Goal: Check status: Check status

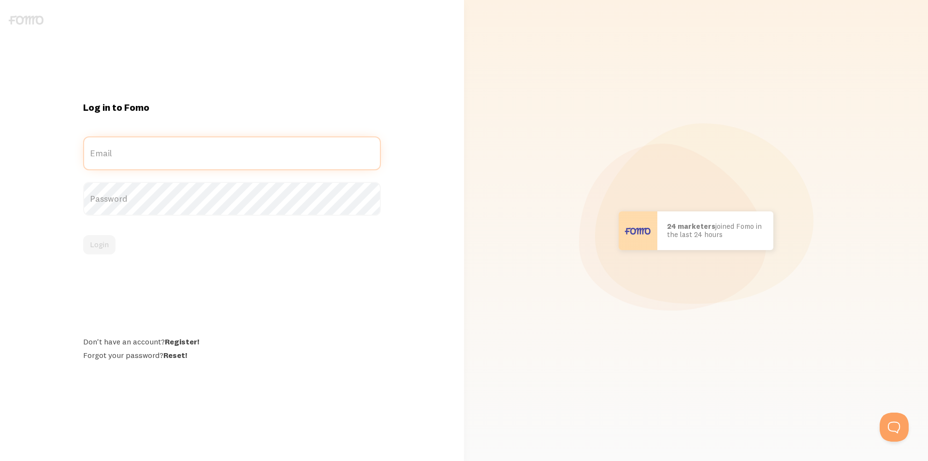
type input "[EMAIL_ADDRESS][DOMAIN_NAME]"
click at [185, 270] on div "Log in to Fomo dora@dorahalasz.hu Email Password Login Don't have an account? R…" at bounding box center [231, 230] width 309 height 259
click at [107, 246] on button "Login" at bounding box center [99, 244] width 32 height 19
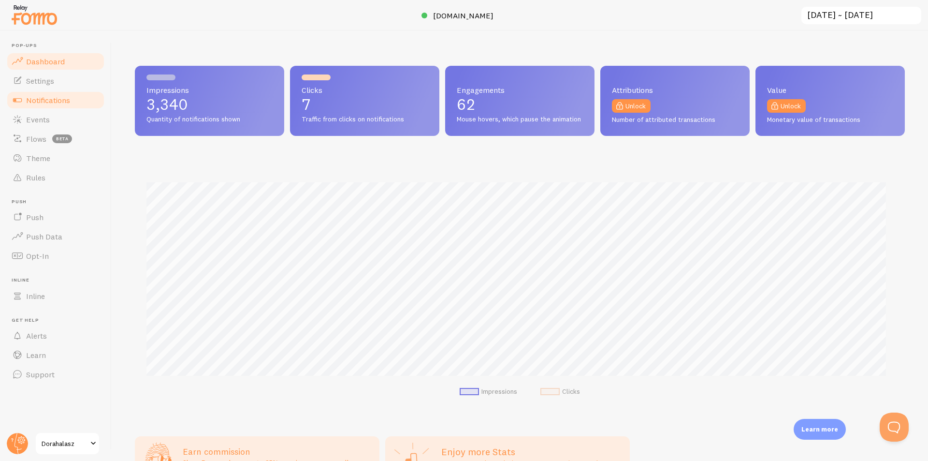
click at [39, 102] on span "Notifications" at bounding box center [48, 100] width 44 height 10
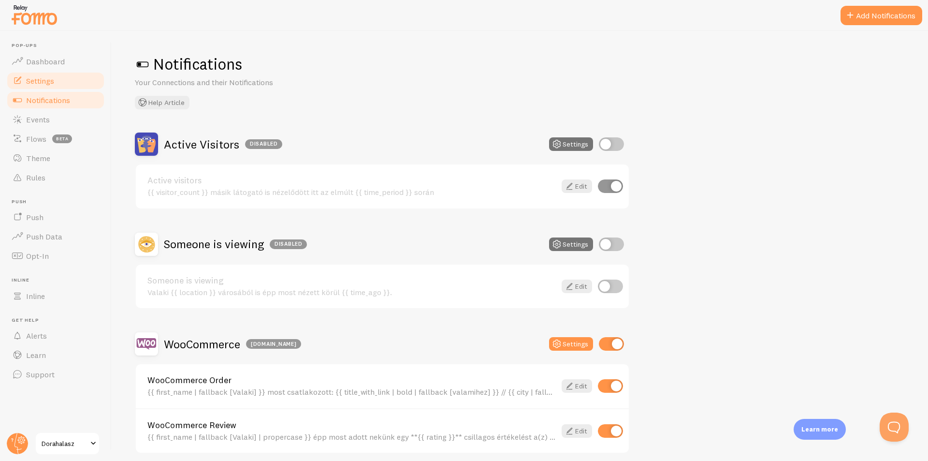
click at [45, 84] on span "Settings" at bounding box center [40, 81] width 28 height 10
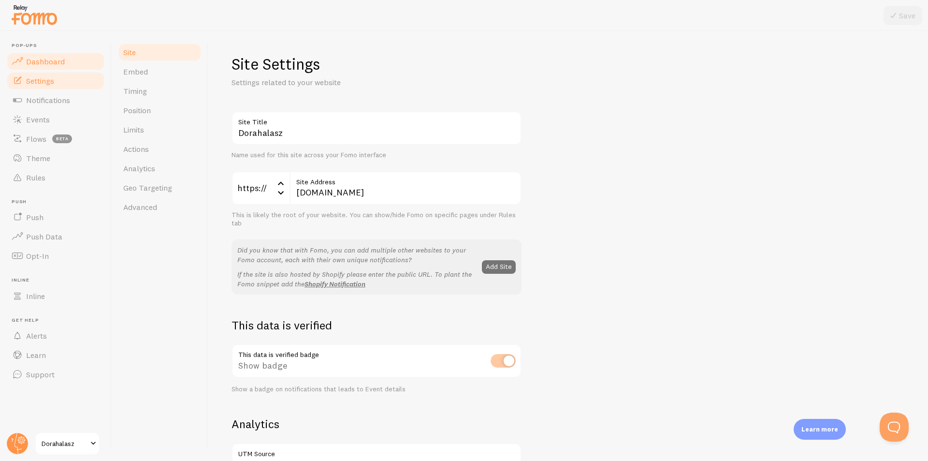
click at [49, 64] on span "Dashboard" at bounding box center [45, 62] width 39 height 10
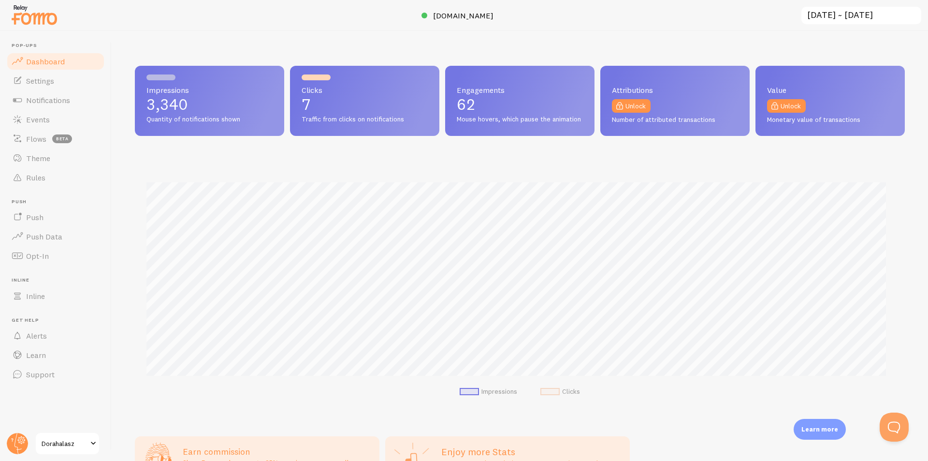
scroll to position [254, 763]
click at [863, 13] on input "[DATE] ~ [DATE]" at bounding box center [862, 16] width 122 height 20
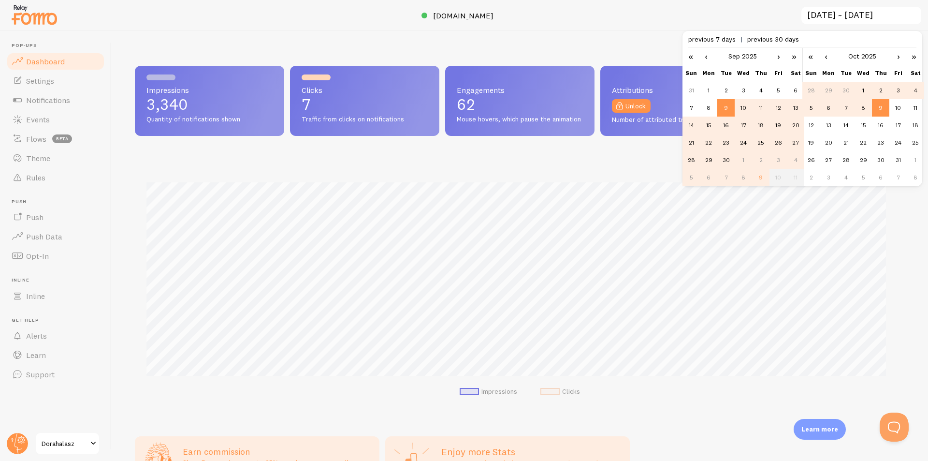
scroll to position [0, 0]
click at [703, 57] on link "‹" at bounding box center [706, 56] width 15 height 16
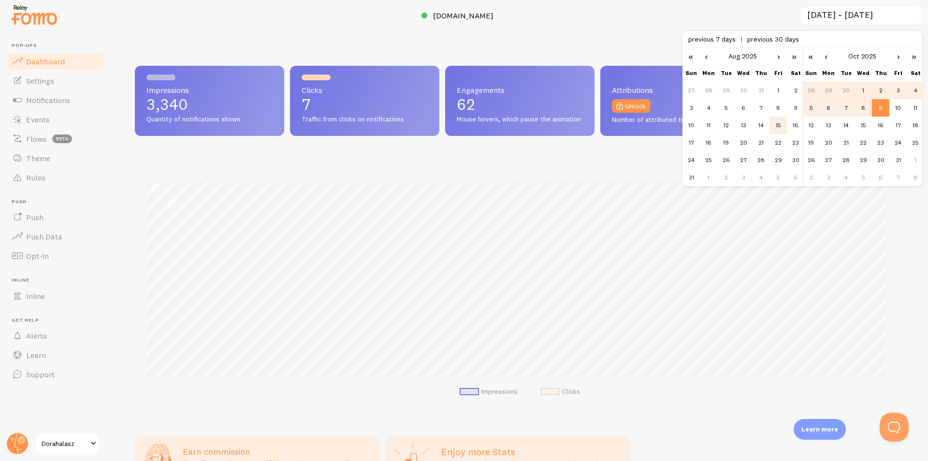
click at [774, 124] on td "15" at bounding box center [778, 125] width 17 height 17
type input "[DATE] ~ [DATE]"
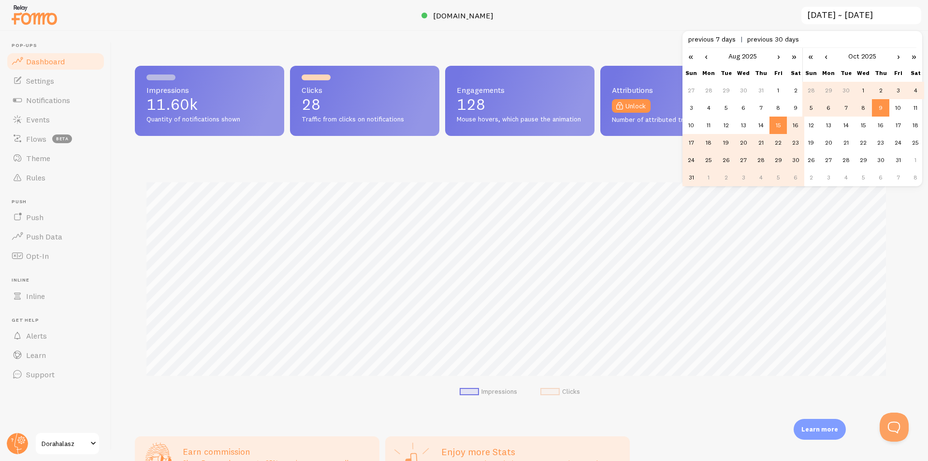
scroll to position [254, 763]
click at [661, 18] on div at bounding box center [464, 15] width 928 height 31
